Goal: Information Seeking & Learning: Learn about a topic

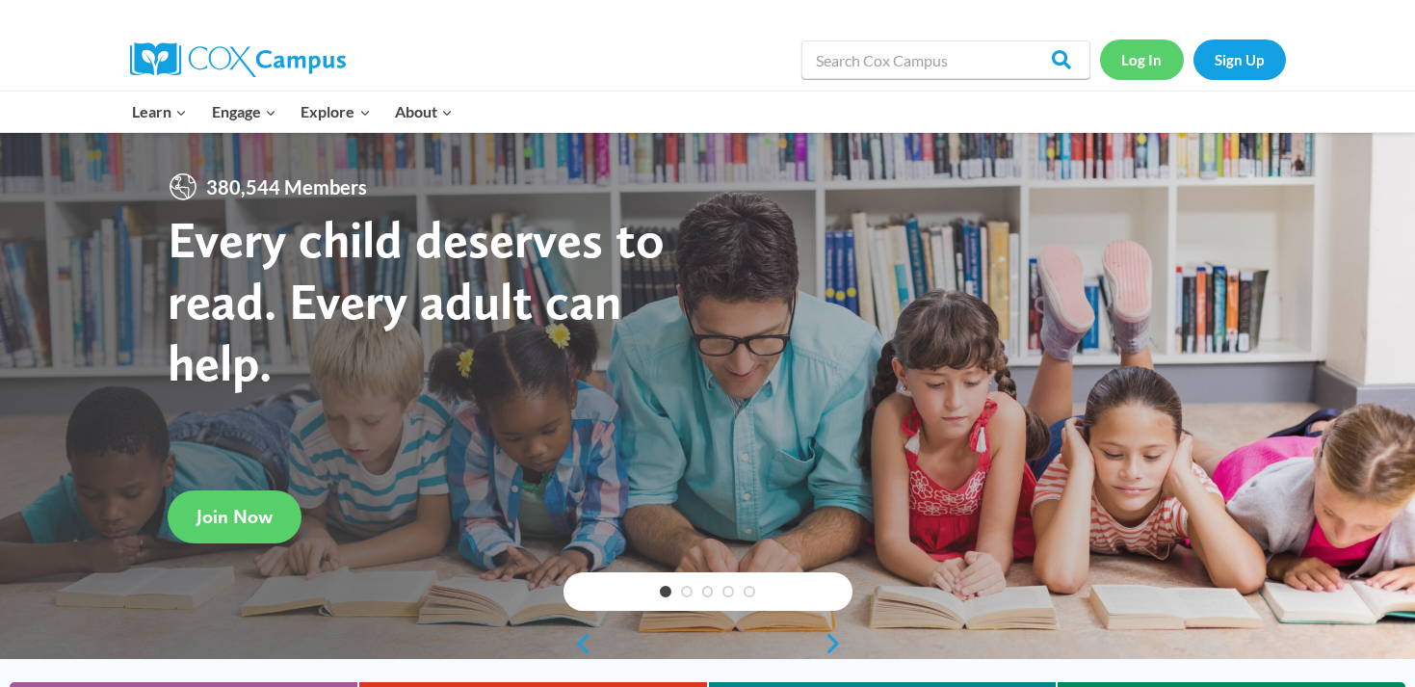
click at [1144, 48] on link "Log In" at bounding box center [1142, 58] width 84 height 39
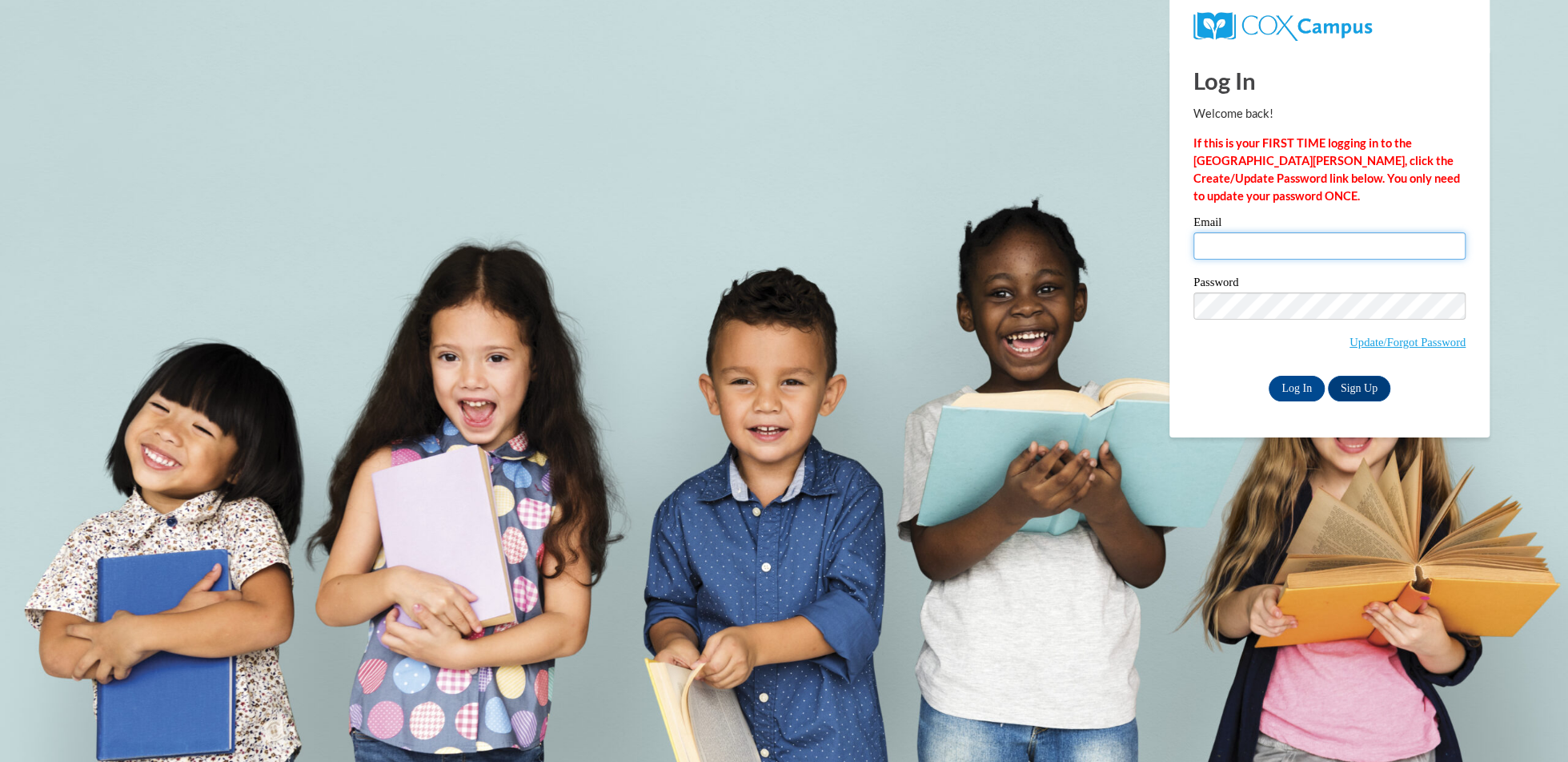
click at [1204, 243] on input "Email" at bounding box center [1329, 245] width 272 height 27
type input "katewill@hssdschools.org"
click at [1285, 393] on input "Log In" at bounding box center [1296, 388] width 56 height 26
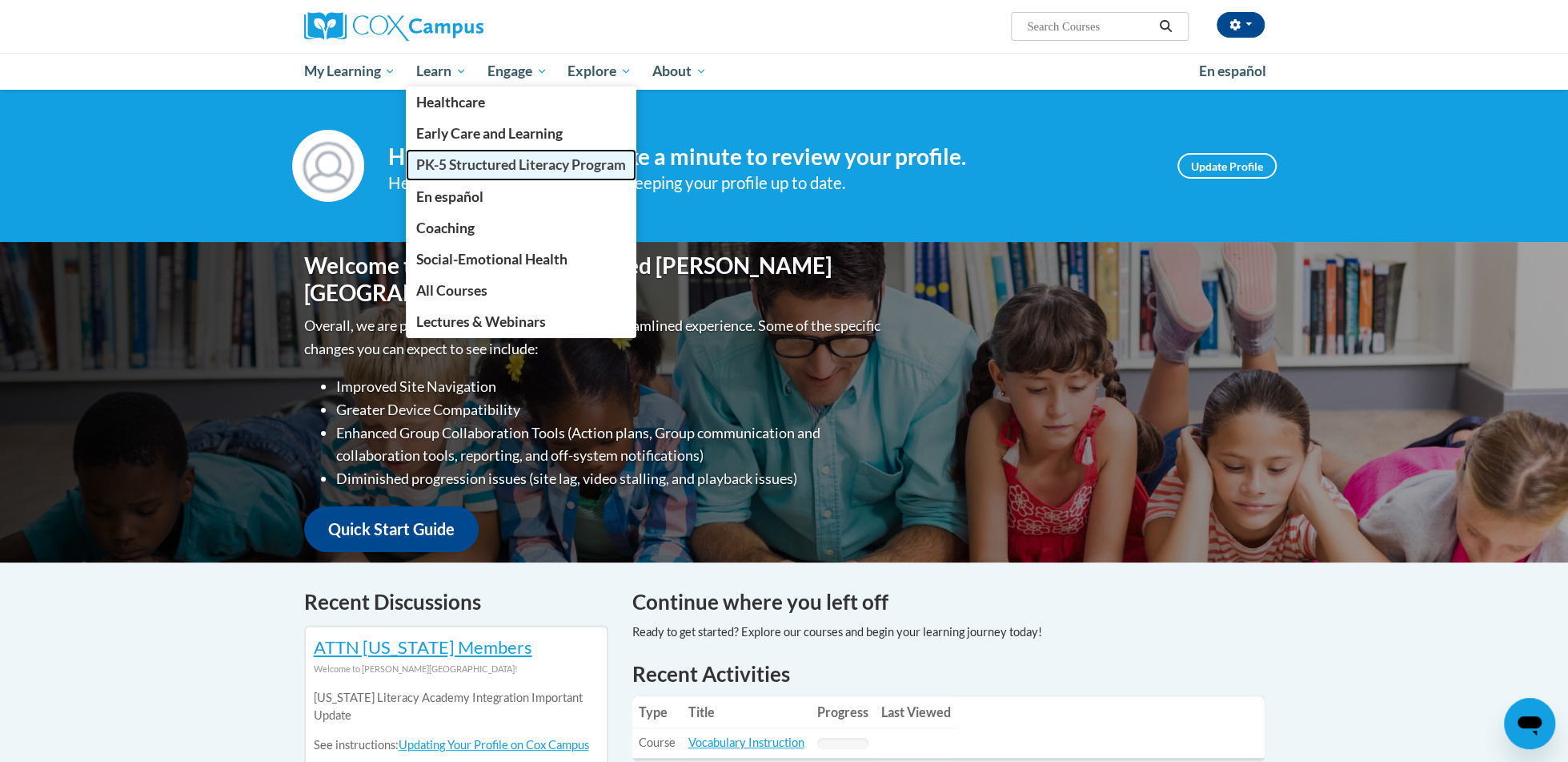
click at [424, 170] on span "PK-5 Structured Literacy Program" at bounding box center [521, 165] width 210 height 17
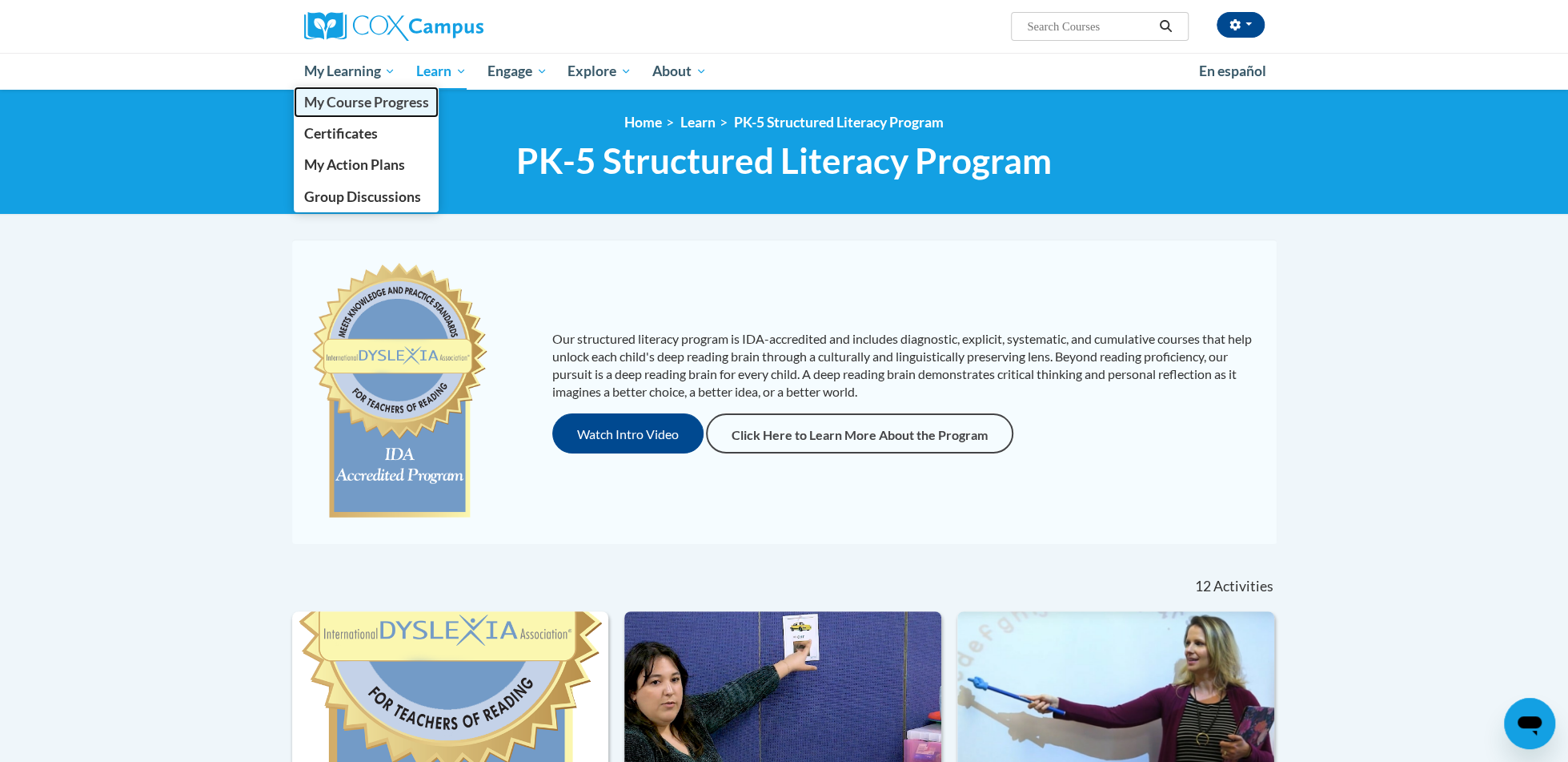
click at [340, 116] on link "My Course Progress" at bounding box center [366, 102] width 145 height 32
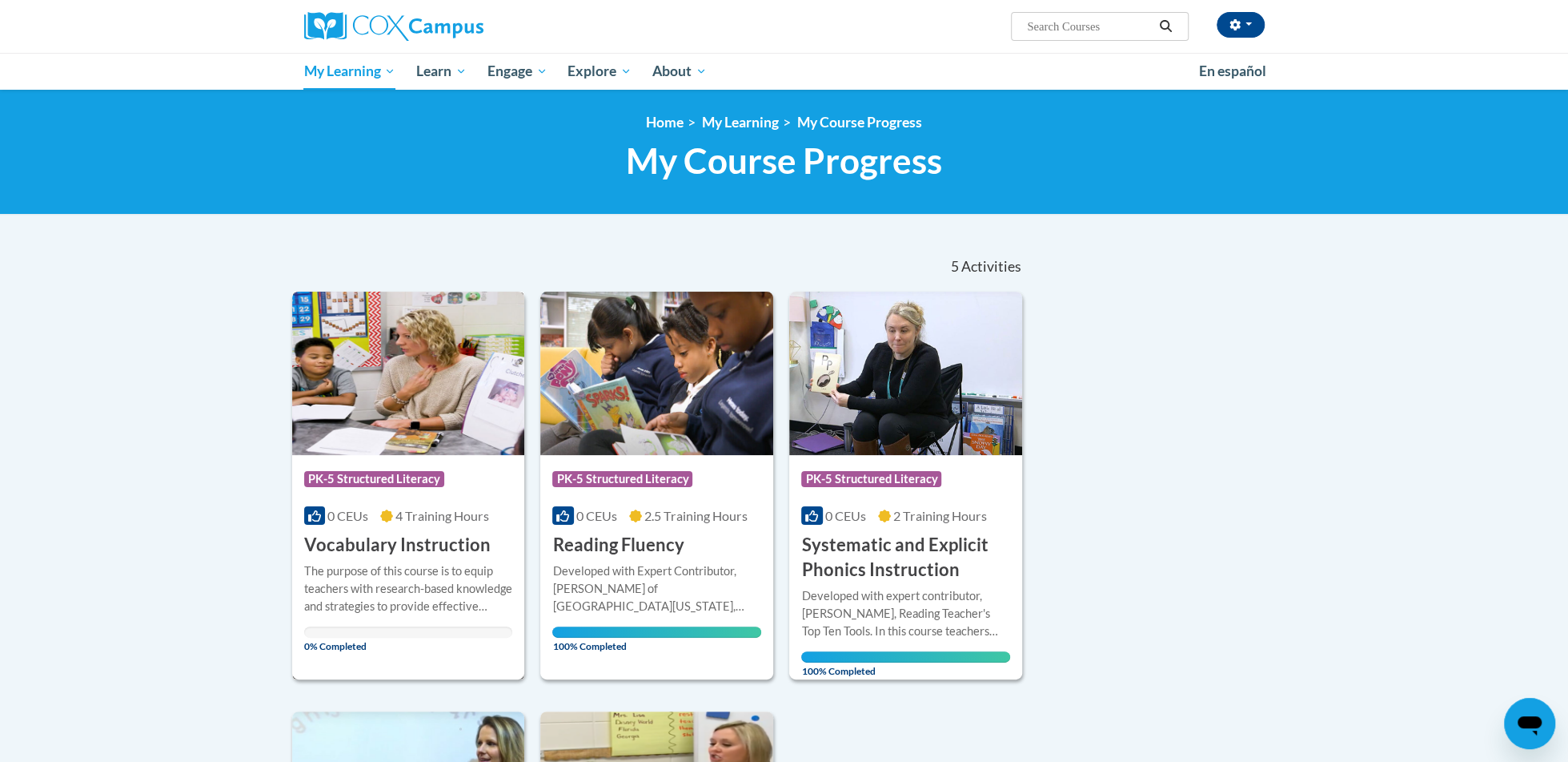
click at [360, 554] on h3 "Vocabulary Instruction" at bounding box center [397, 545] width 186 height 25
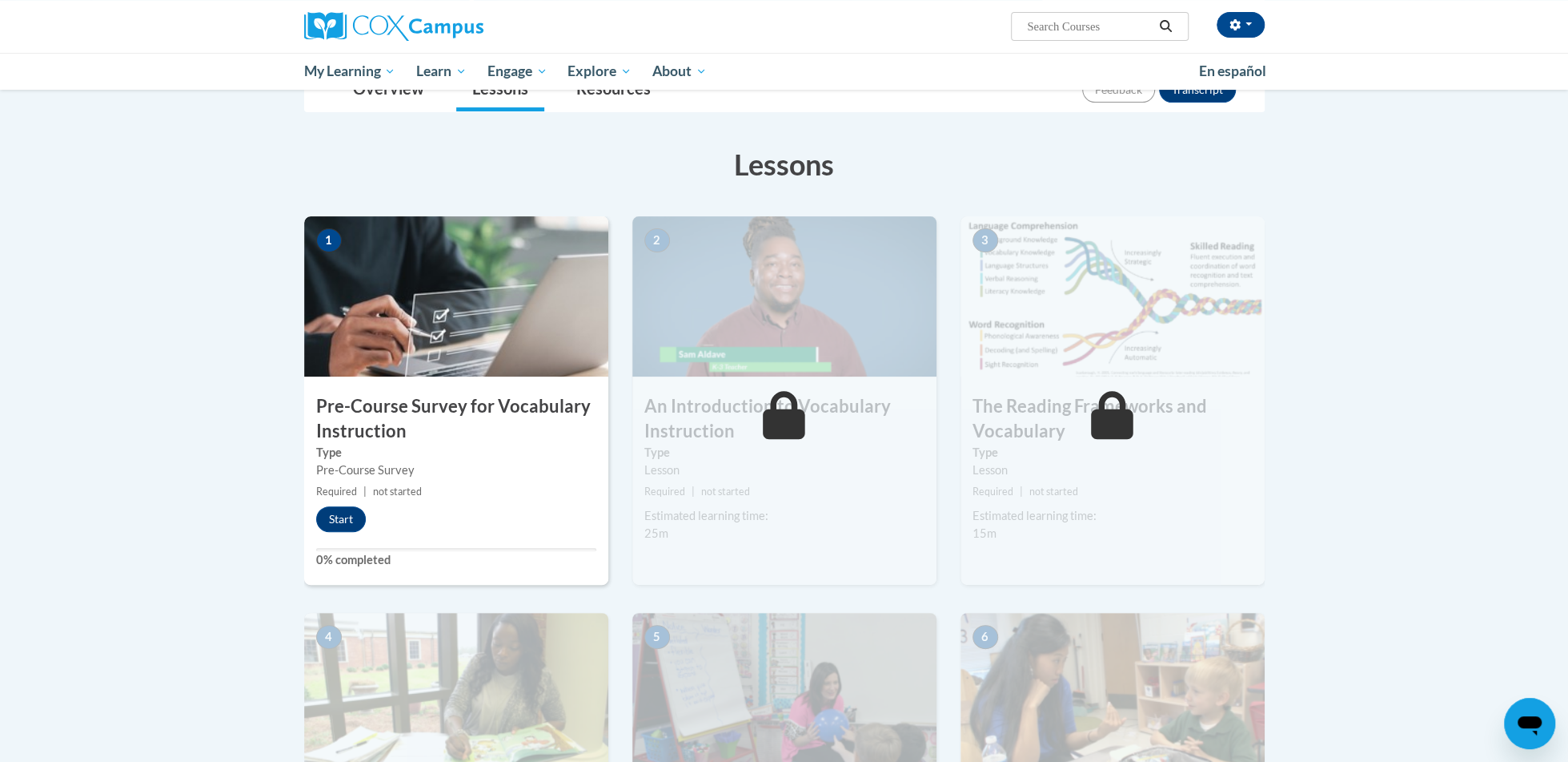
scroll to position [203, 0]
click at [327, 517] on button "Start" at bounding box center [341, 518] width 50 height 26
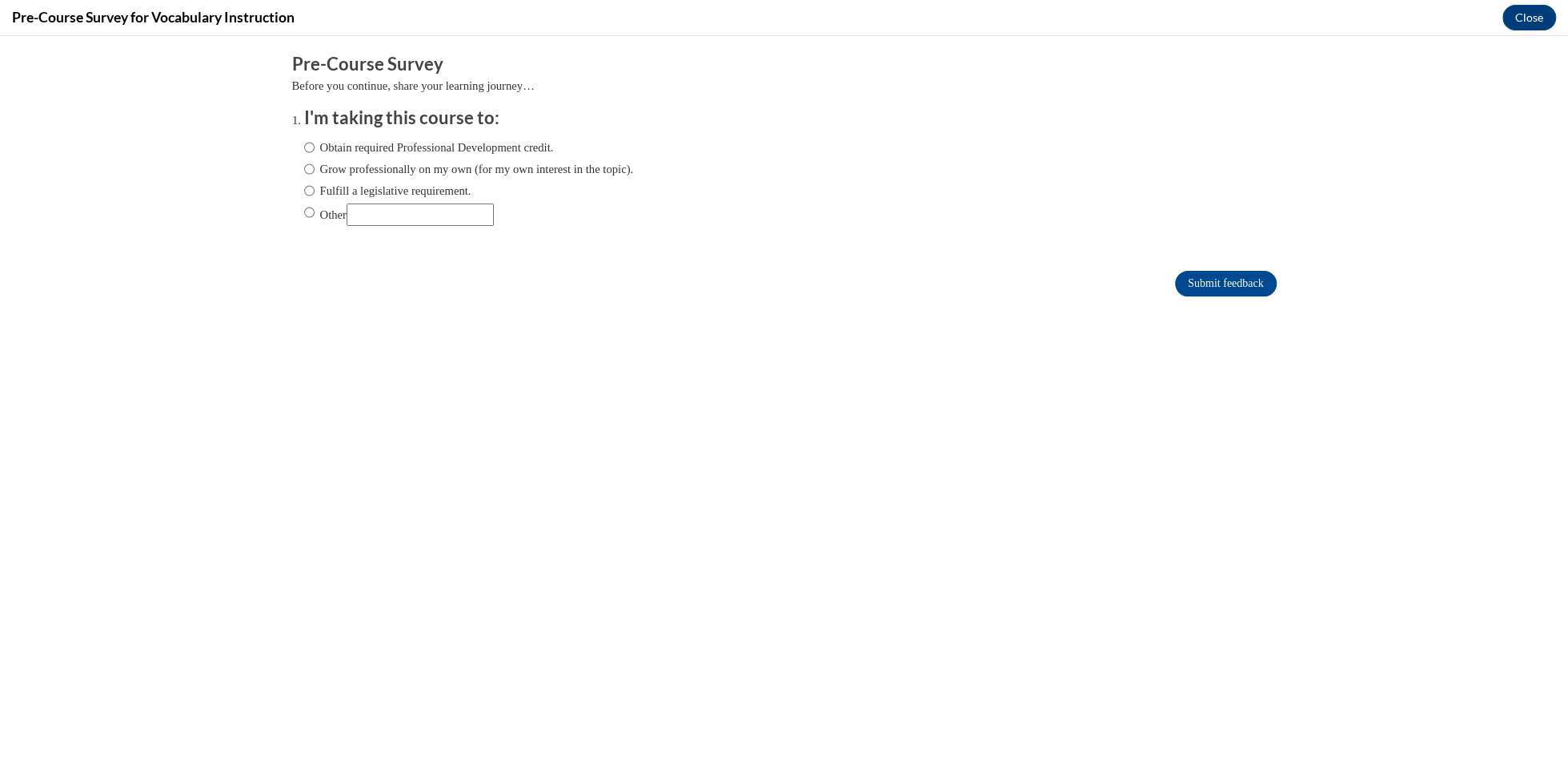
scroll to position [0, 0]
click at [375, 189] on label "Fulfill a legislative requirement." at bounding box center [387, 190] width 167 height 17
click at [314, 189] on input "Fulfill a legislative requirement." at bounding box center [309, 190] width 11 height 17
radio input "true"
click at [1180, 281] on input "Submit feedback" at bounding box center [1225, 283] width 101 height 26
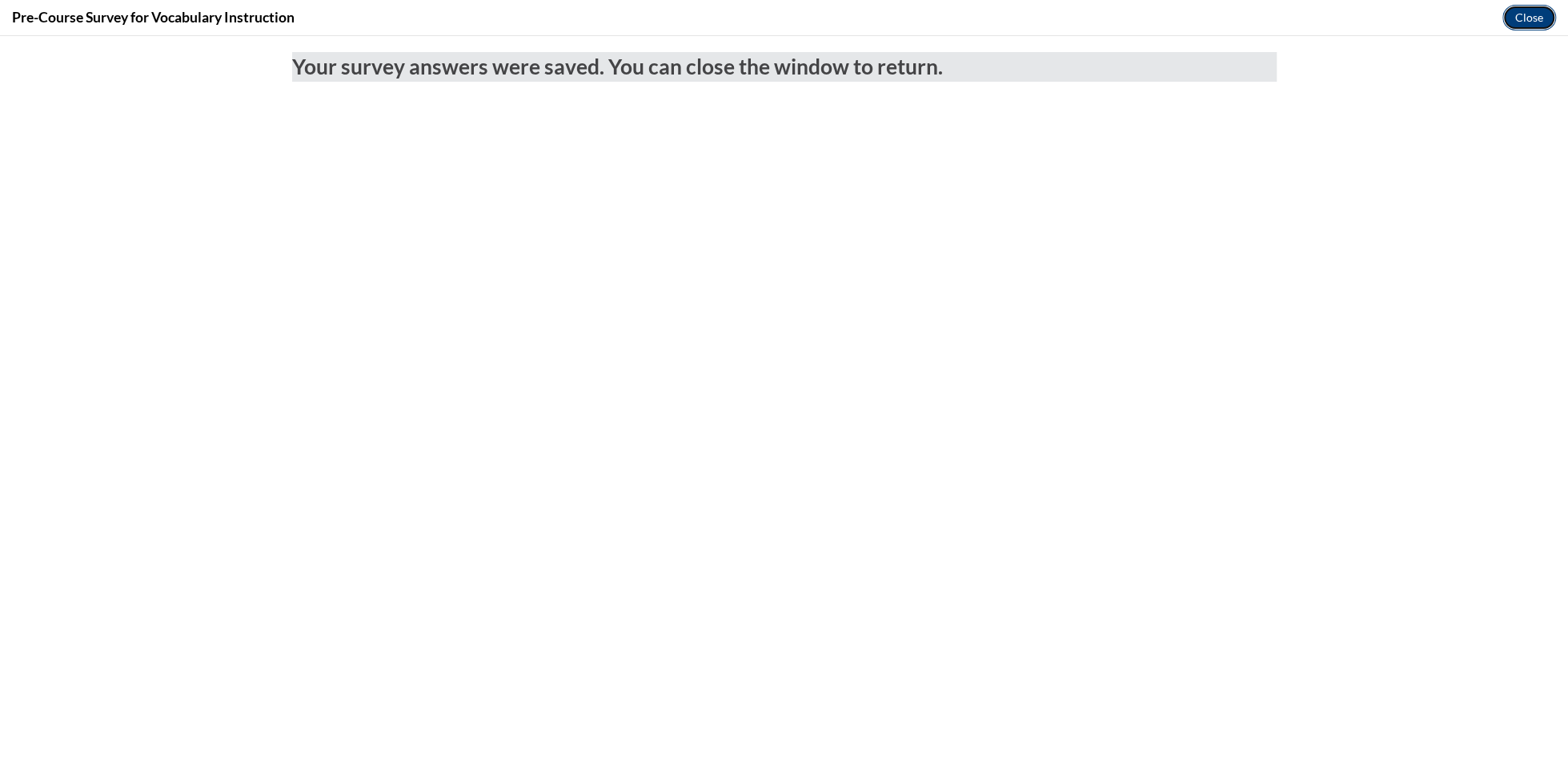
click at [1539, 24] on button "Close" at bounding box center [1530, 17] width 54 height 26
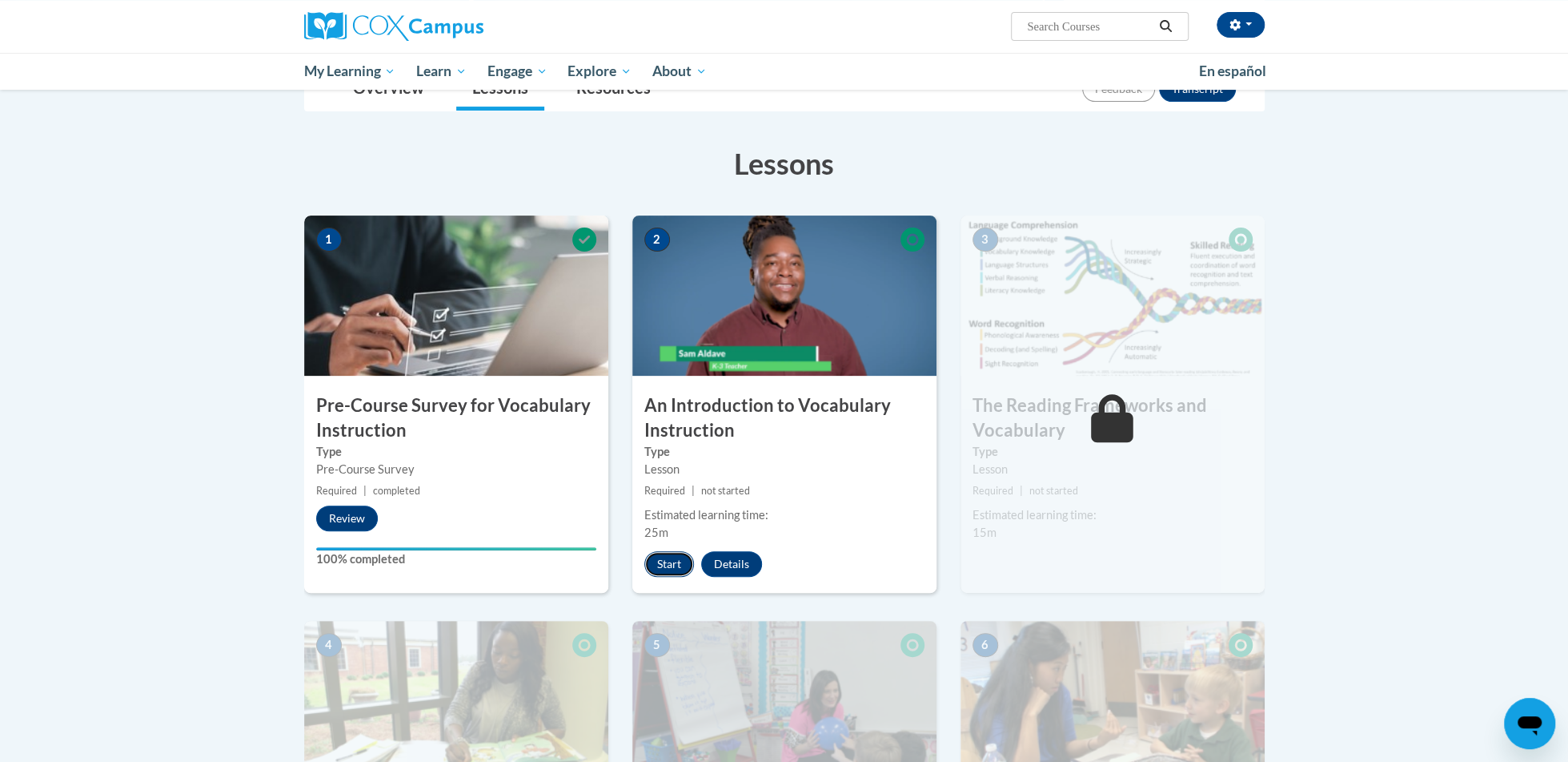
click at [668, 557] on button "Start" at bounding box center [669, 564] width 50 height 26
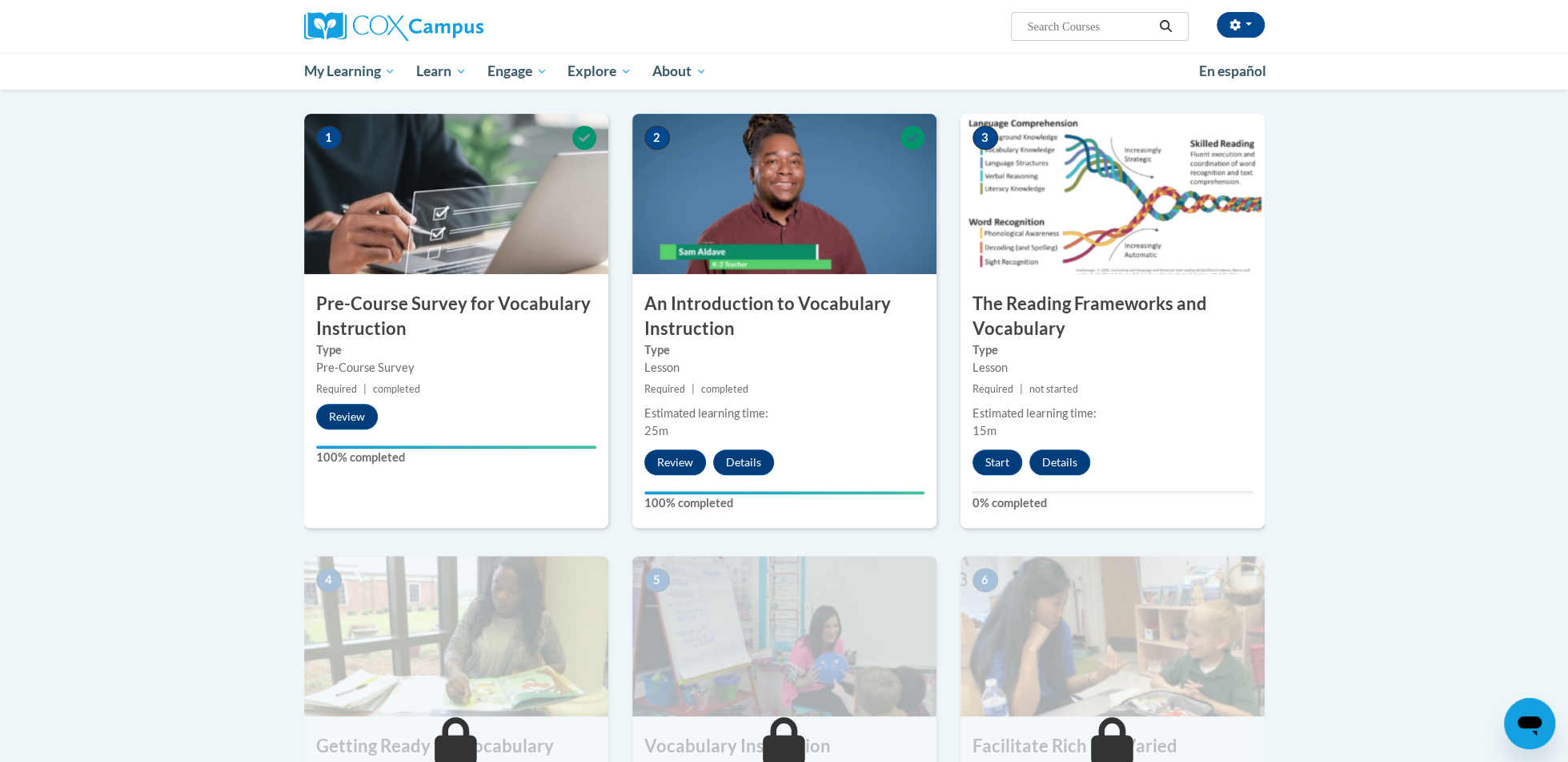
scroll to position [309, 0]
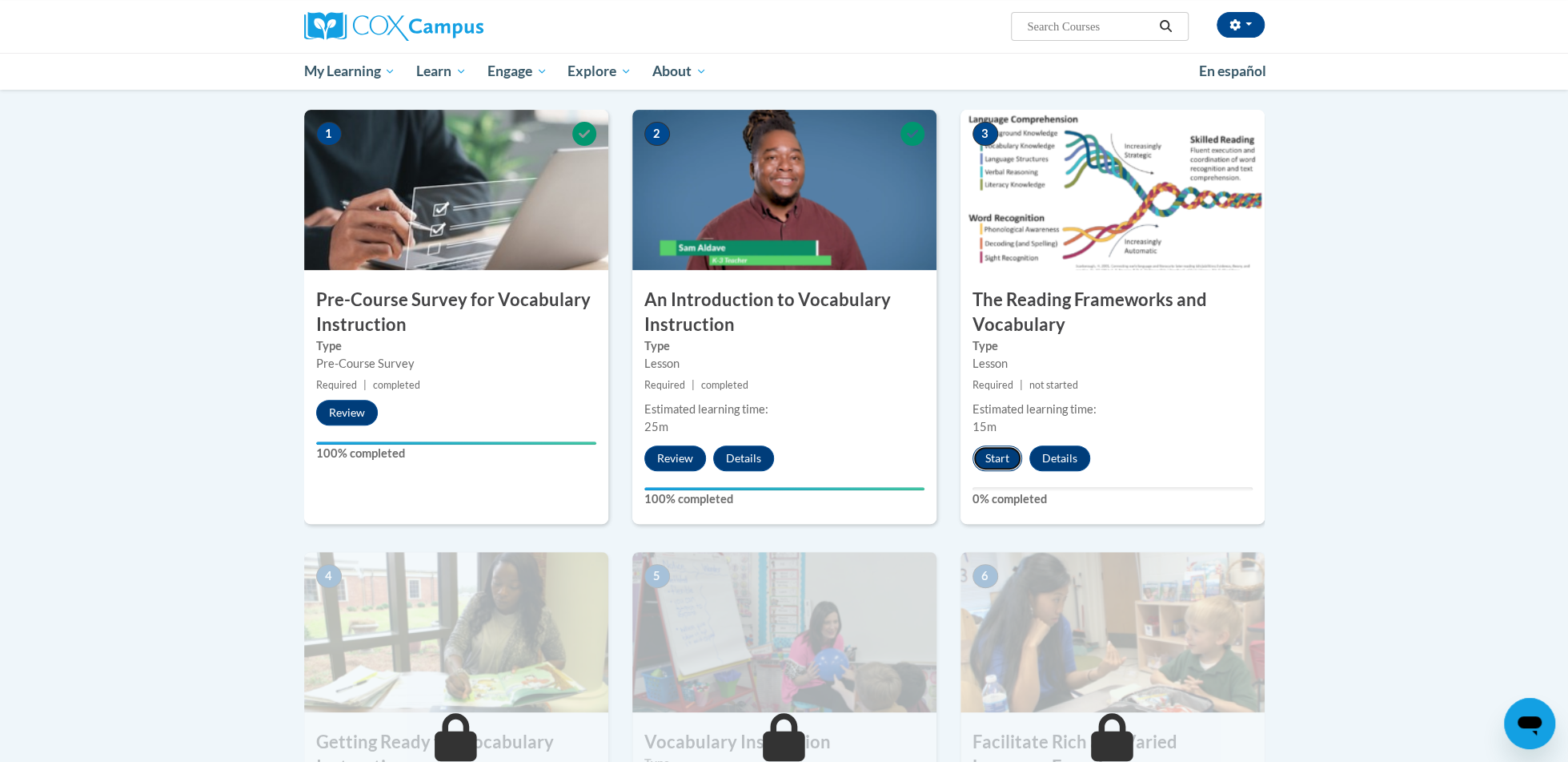
click at [998, 460] on button "Start" at bounding box center [998, 458] width 50 height 26
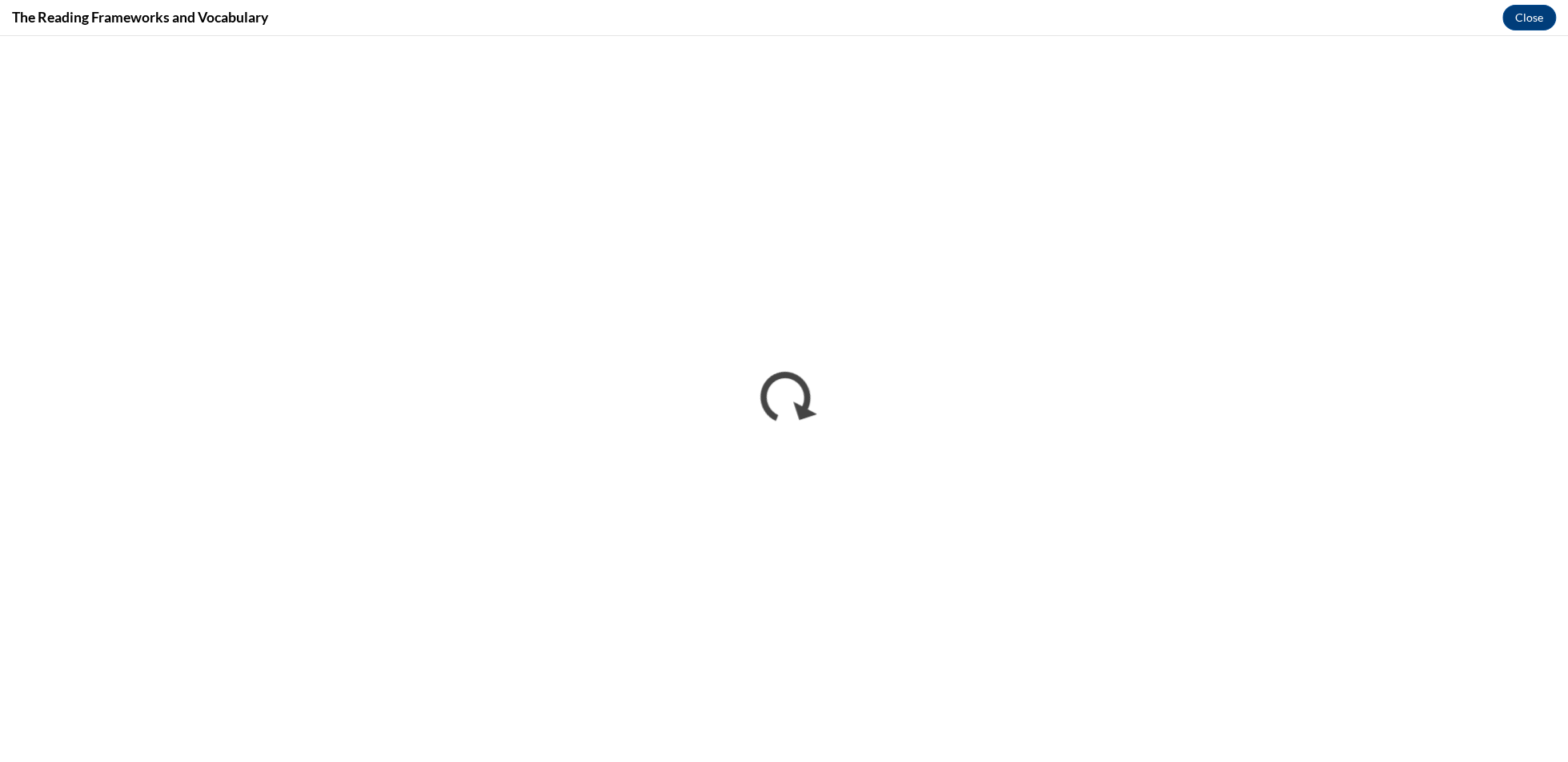
scroll to position [0, 0]
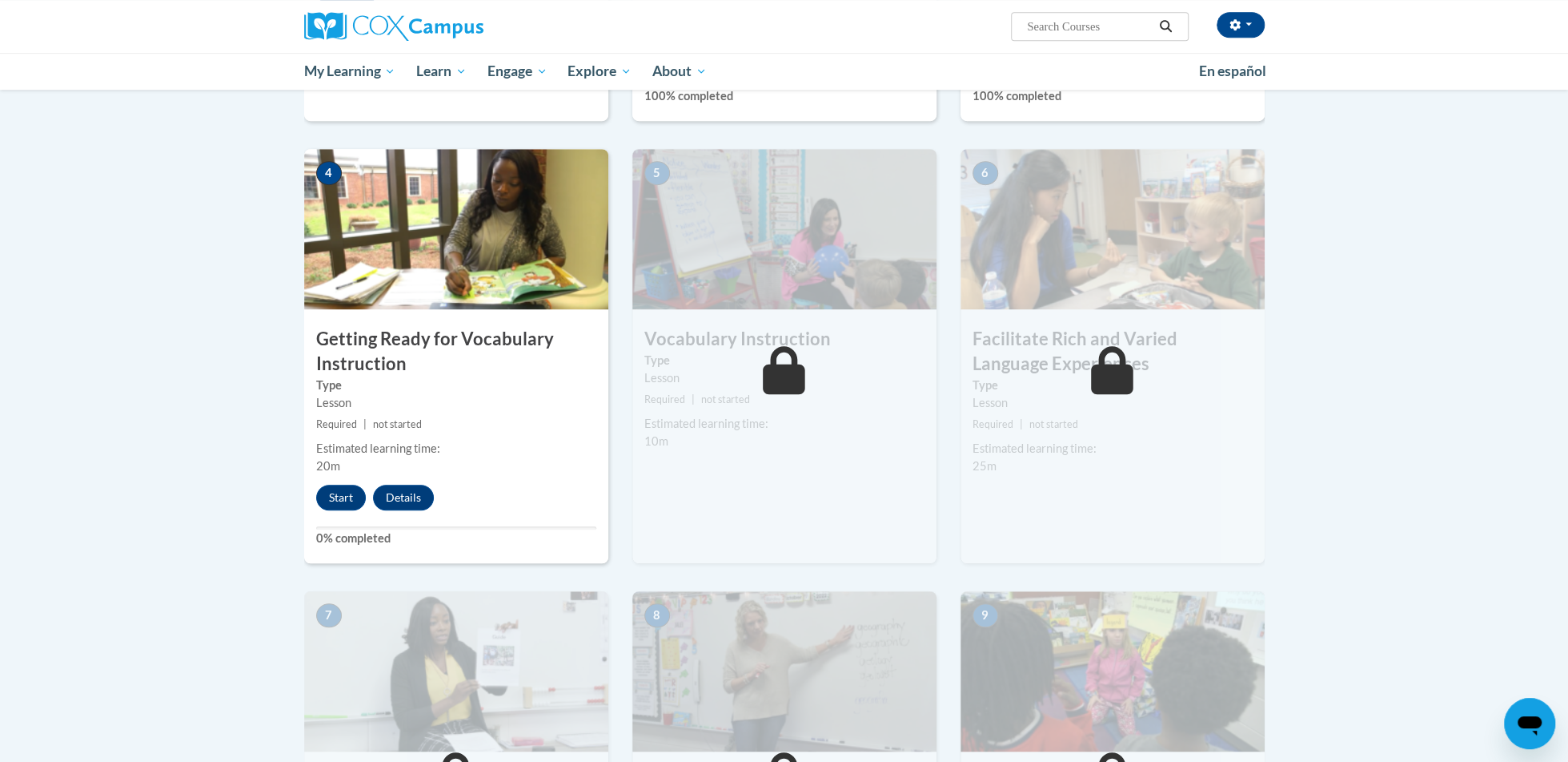
scroll to position [700, 0]
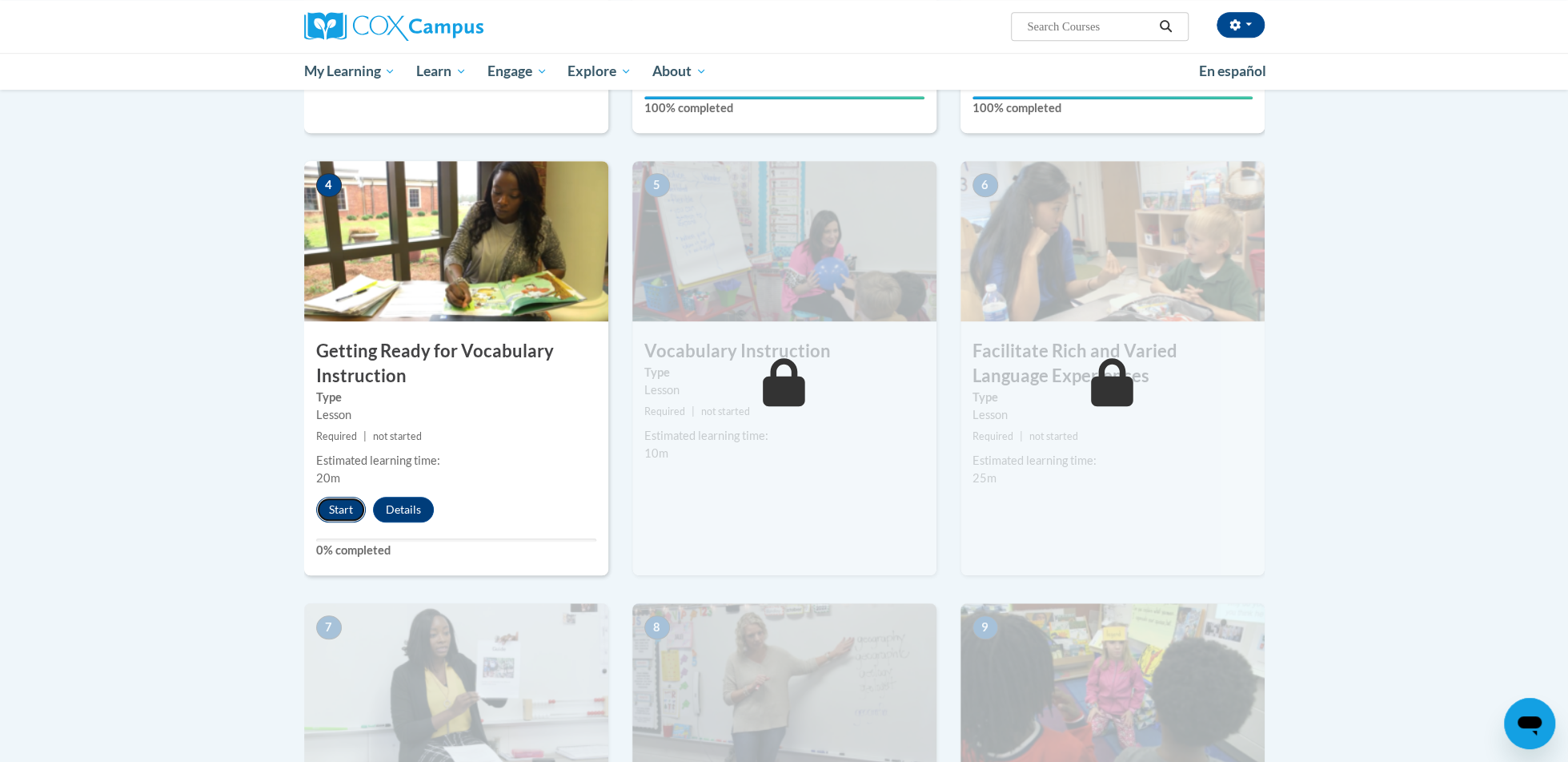
click at [341, 512] on button "Start" at bounding box center [341, 509] width 50 height 26
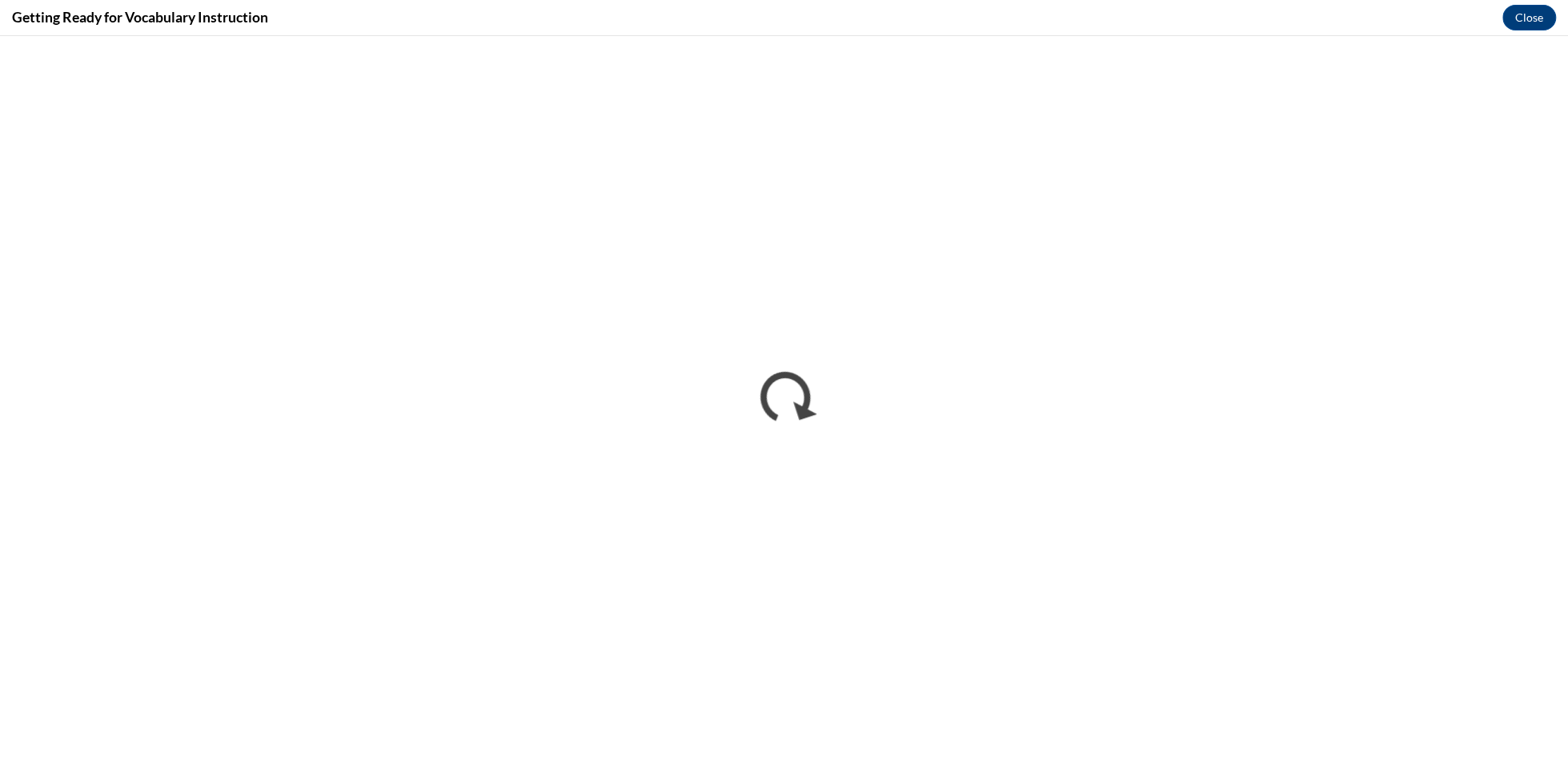
scroll to position [0, 0]
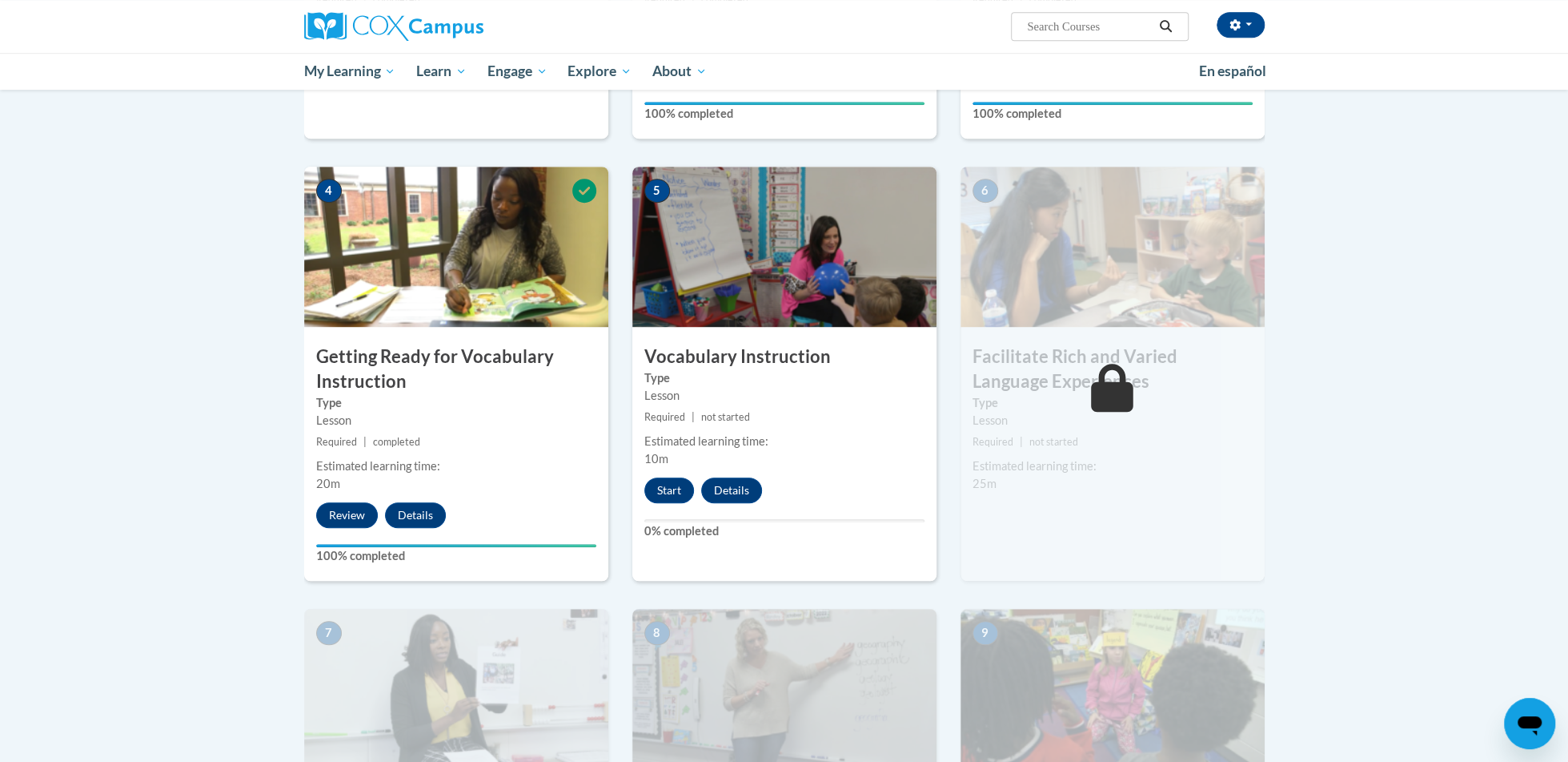
scroll to position [697, 0]
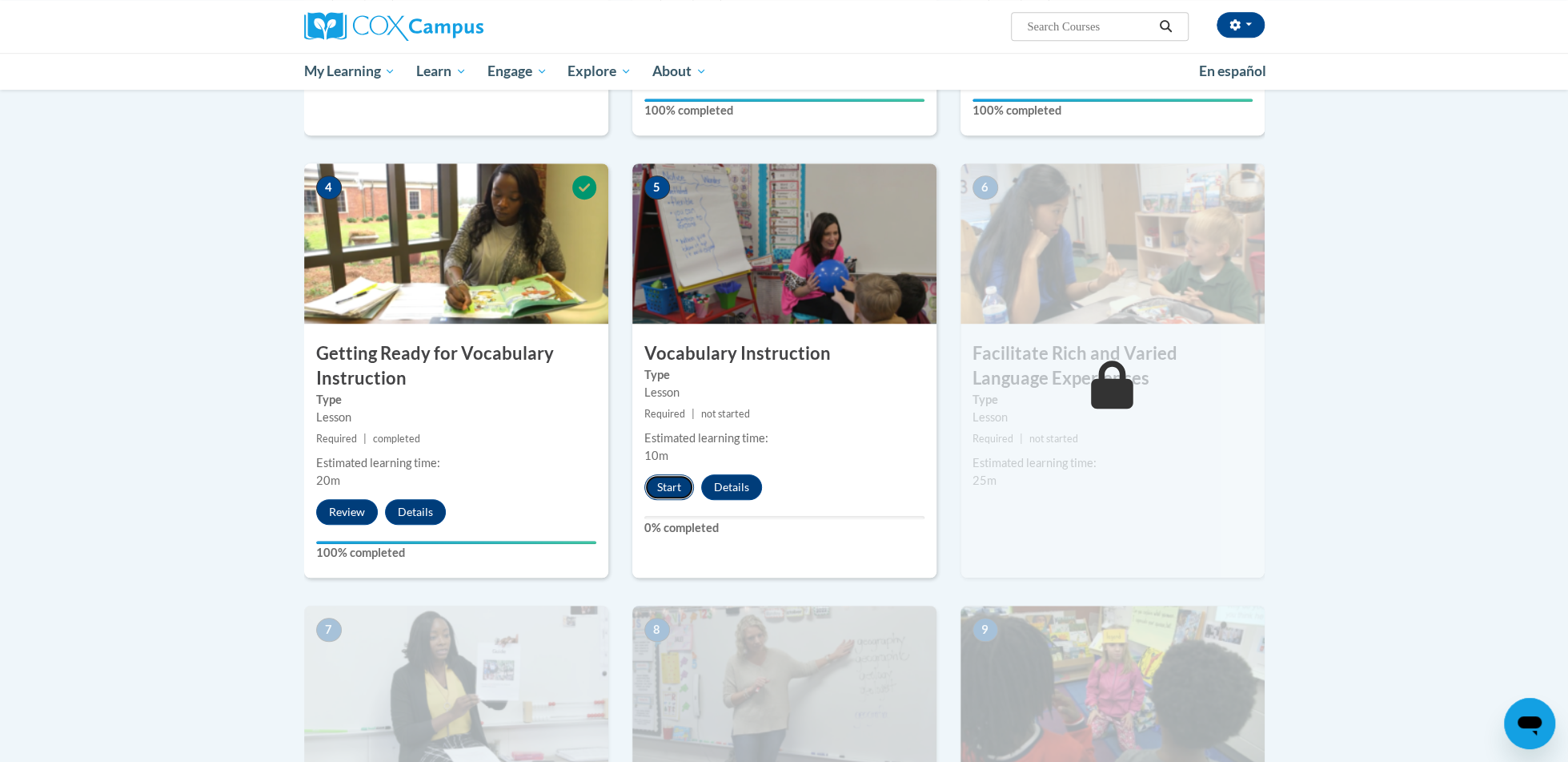
click at [670, 487] on button "Start" at bounding box center [669, 487] width 50 height 26
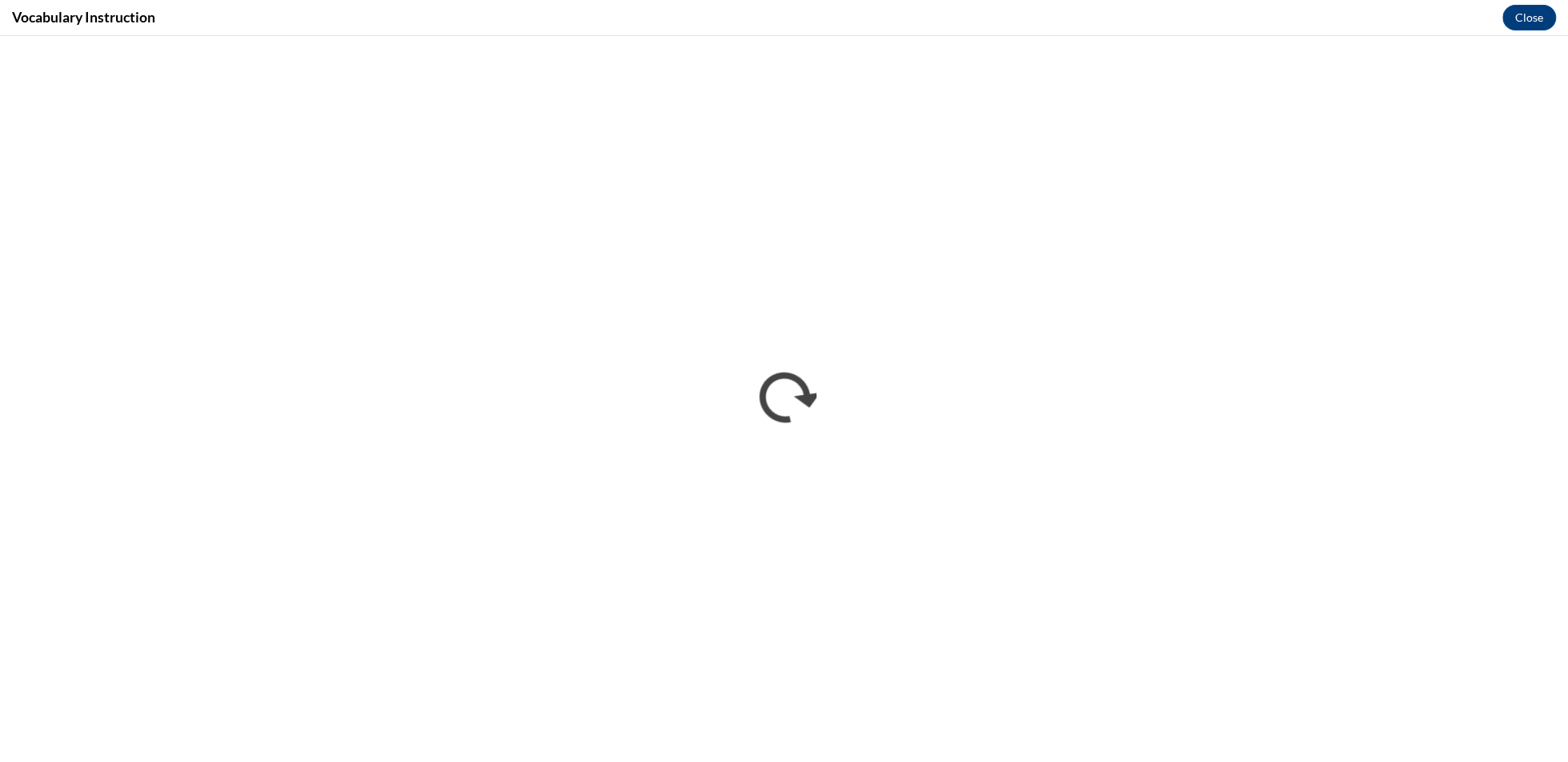
scroll to position [0, 0]
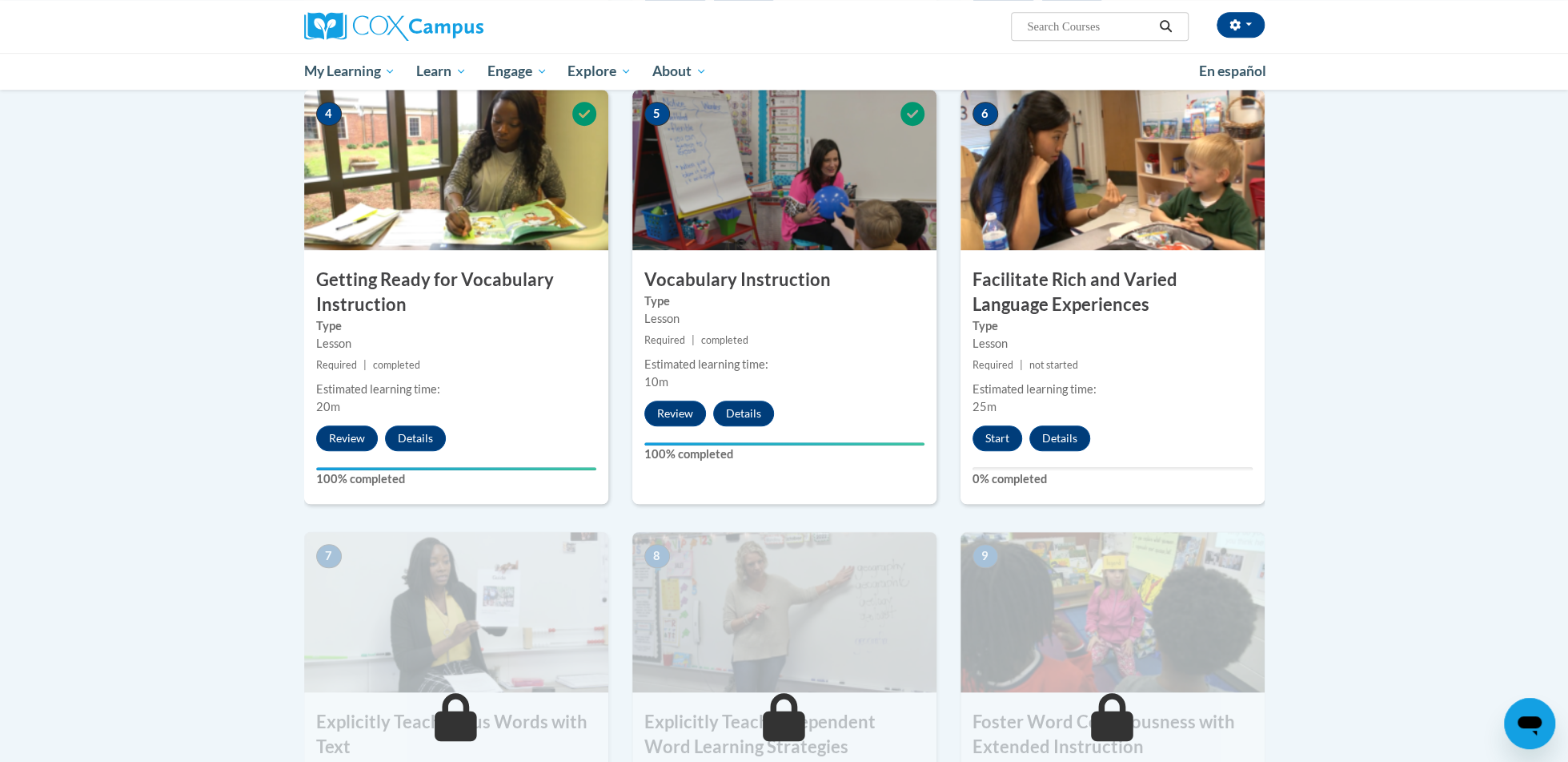
scroll to position [774, 0]
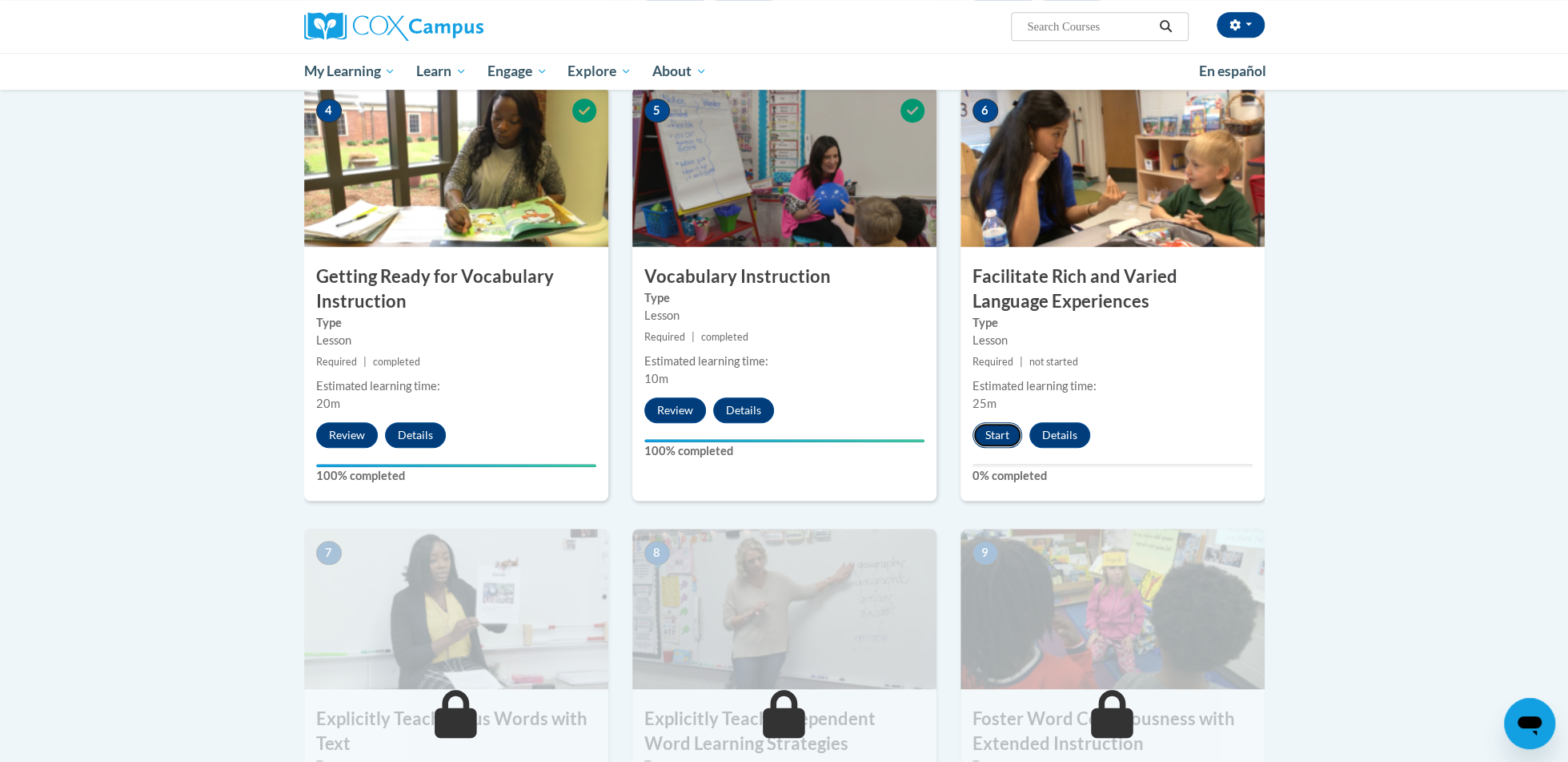
click at [998, 434] on button "Start" at bounding box center [998, 434] width 50 height 26
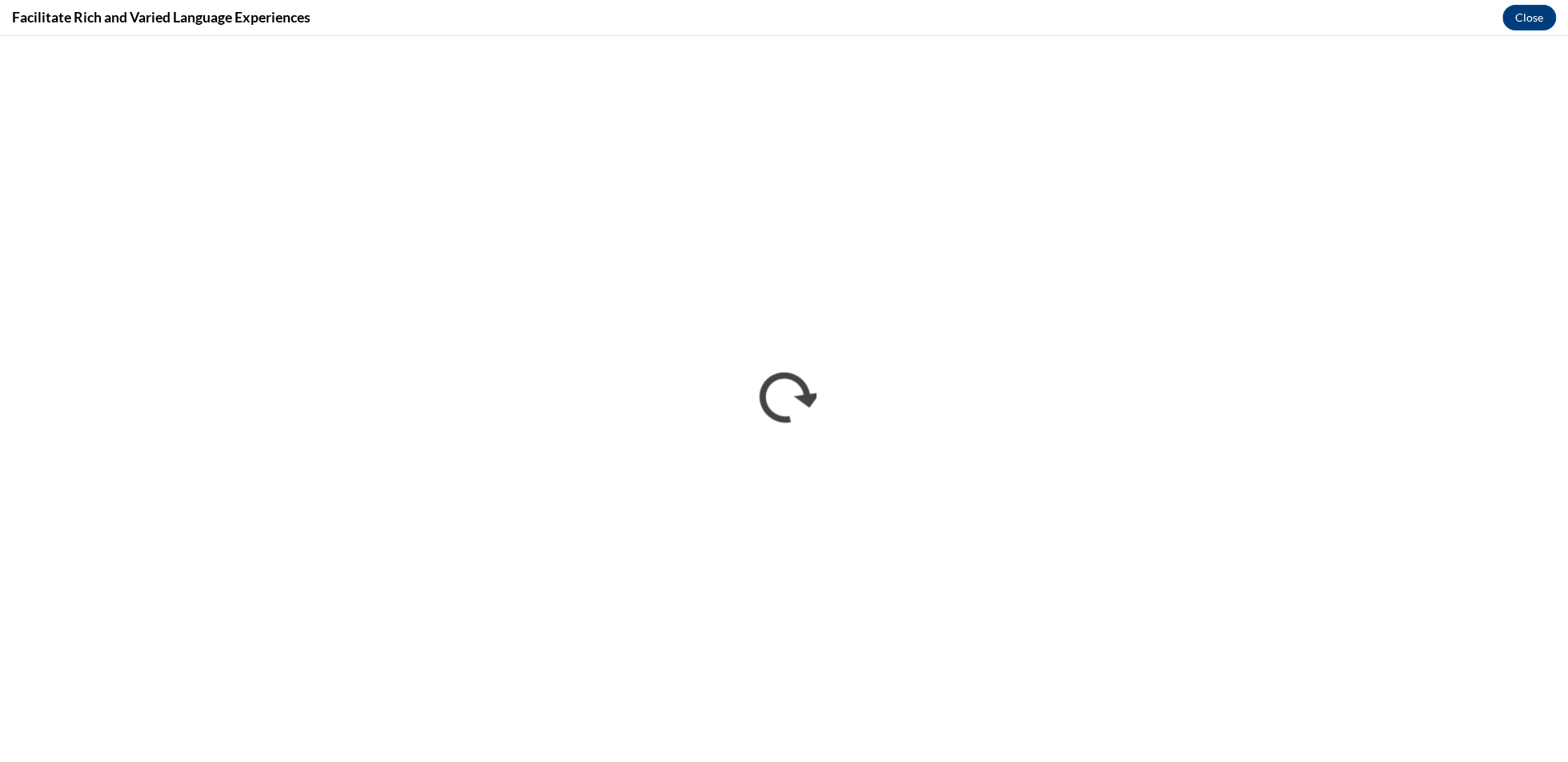
scroll to position [0, 0]
click at [1540, 14] on button "Close" at bounding box center [1530, 17] width 54 height 26
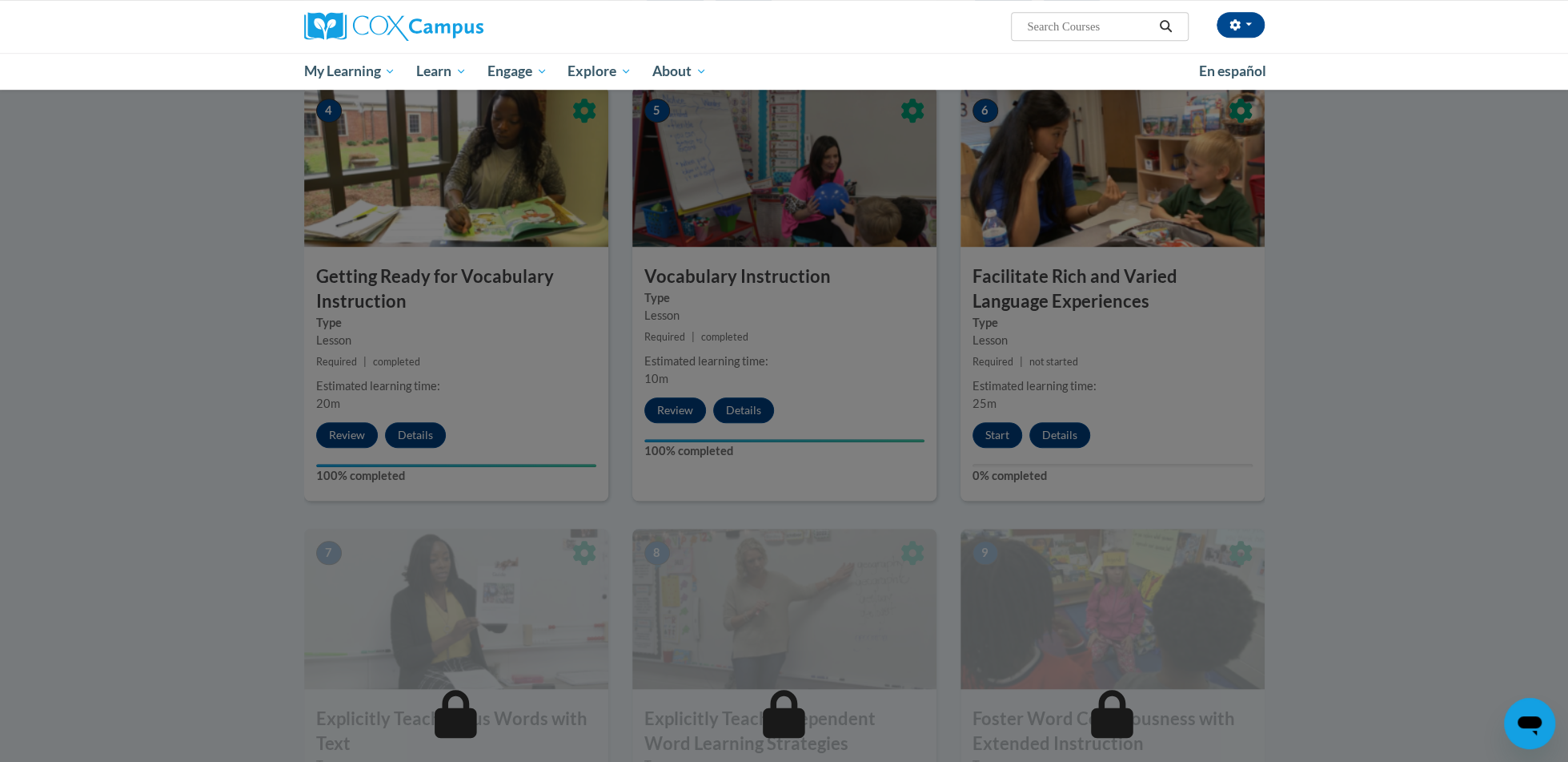
click at [1134, 358] on div at bounding box center [784, 381] width 1568 height 762
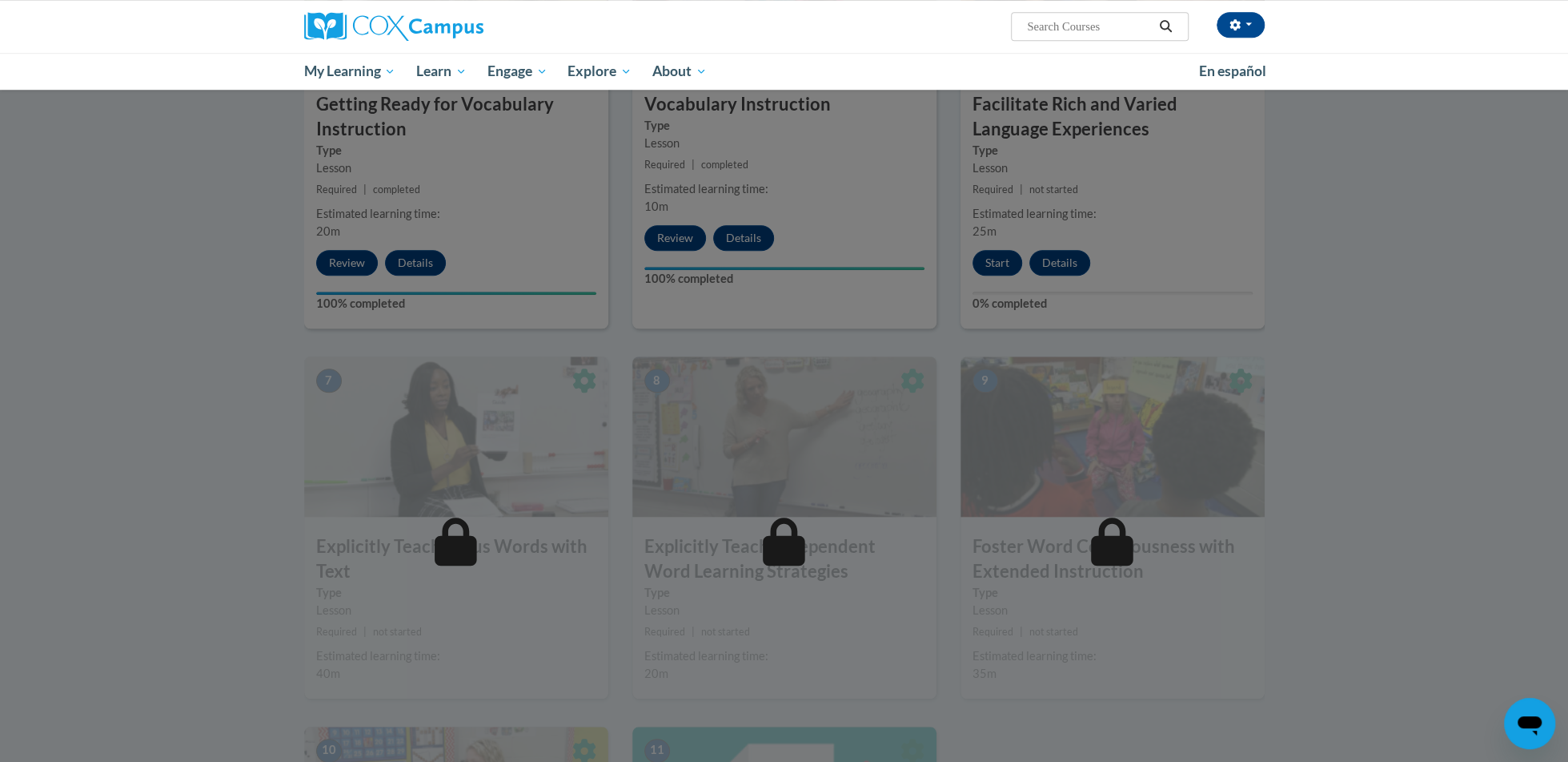
scroll to position [949, 0]
click at [1090, 423] on div at bounding box center [784, 381] width 1568 height 762
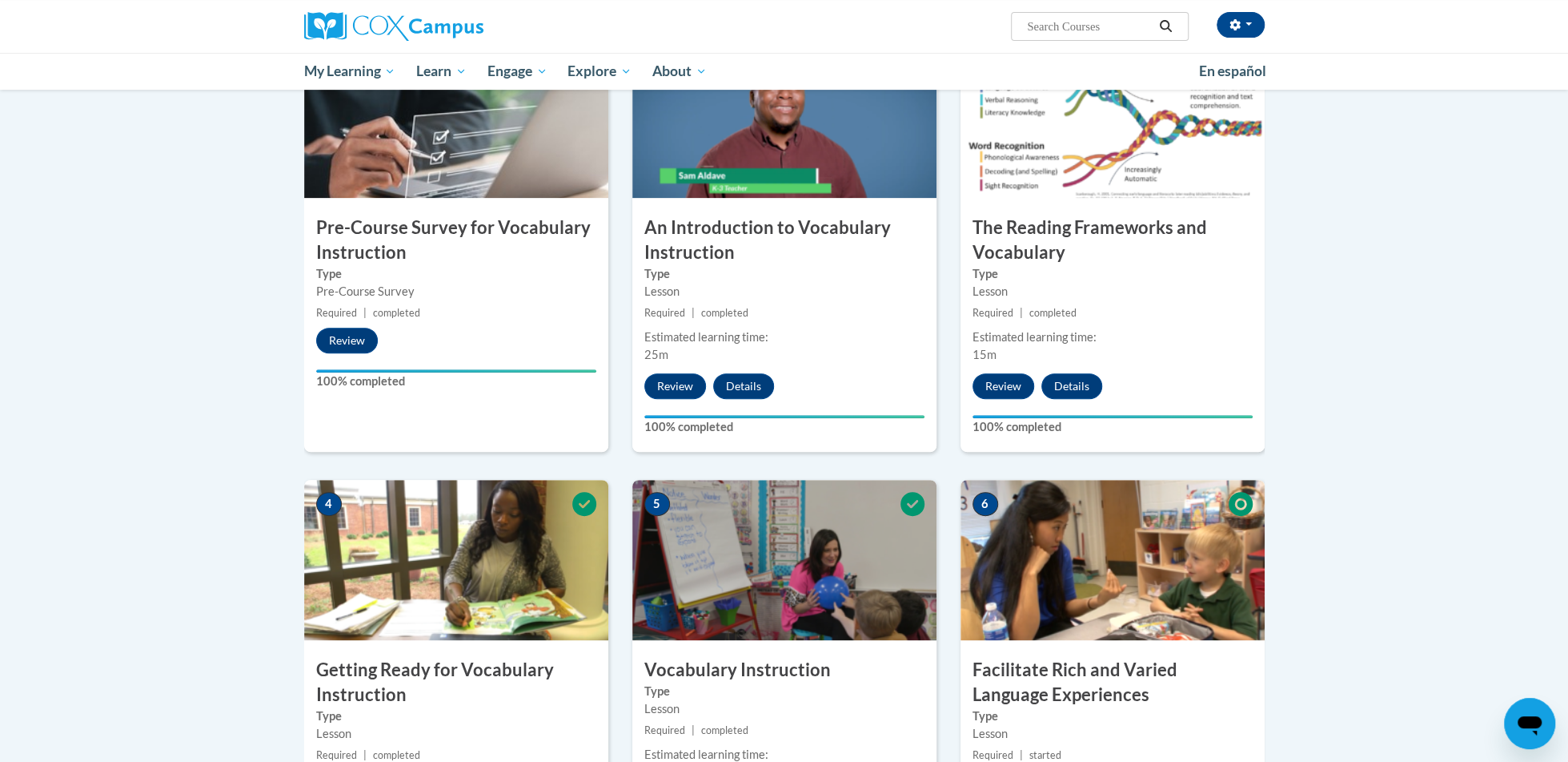
scroll to position [379, 0]
